Goal: Task Accomplishment & Management: Complete application form

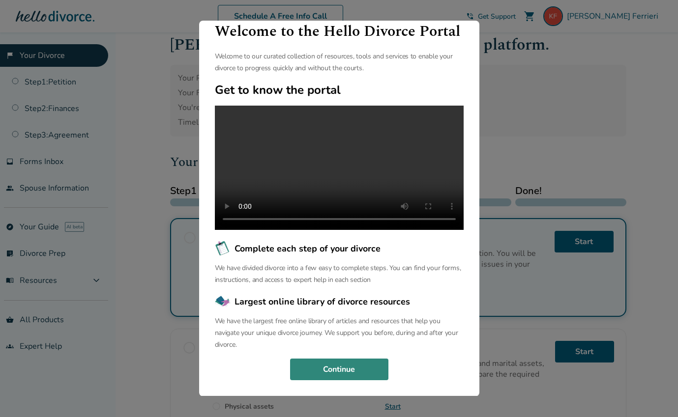
scroll to position [16, 0]
click at [330, 363] on button "Continue" at bounding box center [339, 370] width 98 height 22
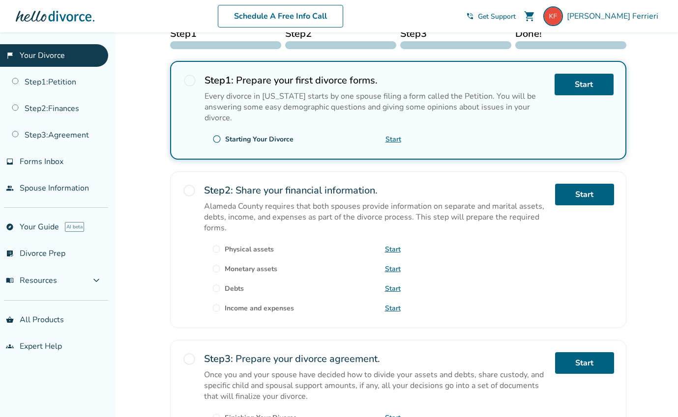
scroll to position [174, 0]
